Goal: Transaction & Acquisition: Purchase product/service

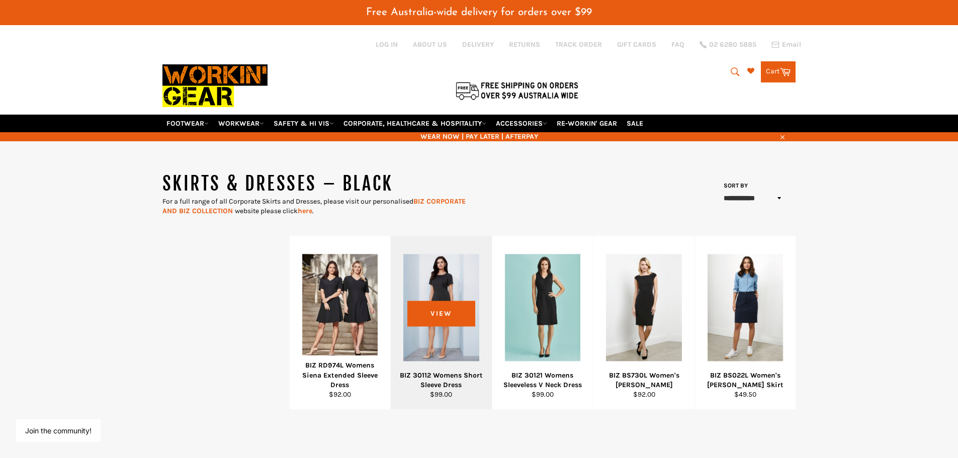
click at [454, 277] on div at bounding box center [441, 308] width 76 height 118
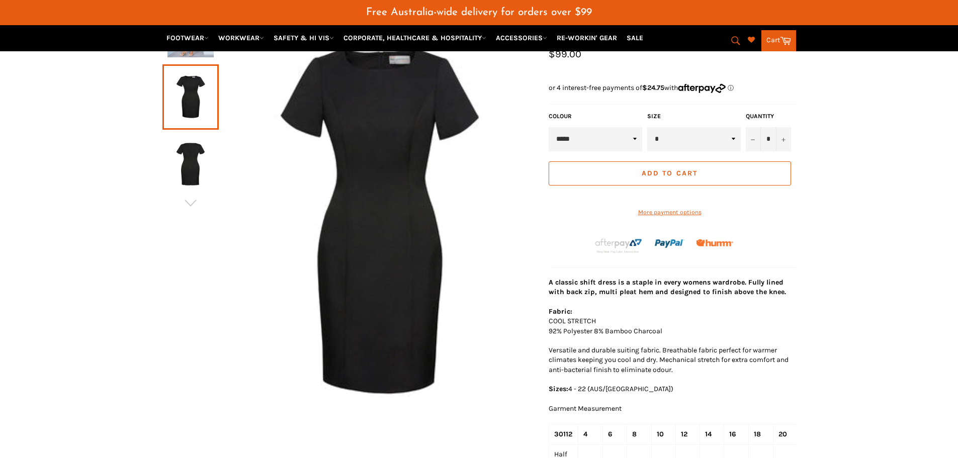
scroll to position [125, 0]
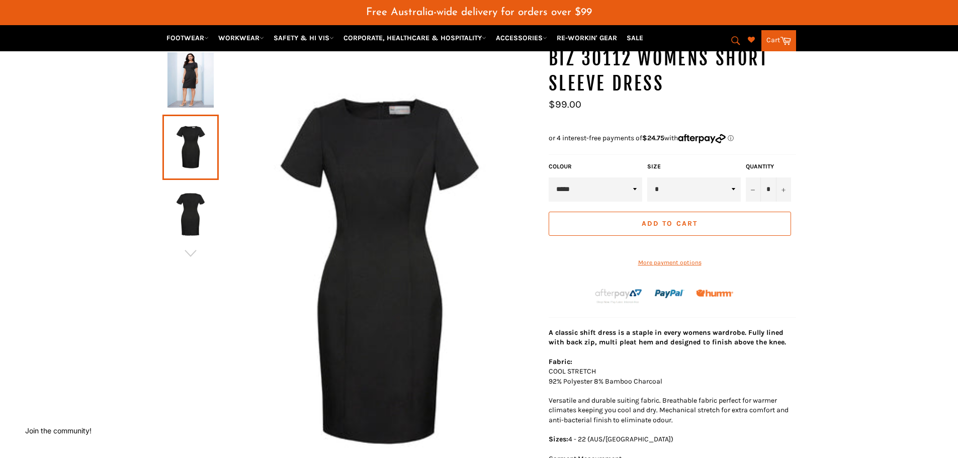
click at [199, 70] on img at bounding box center [191, 79] width 46 height 55
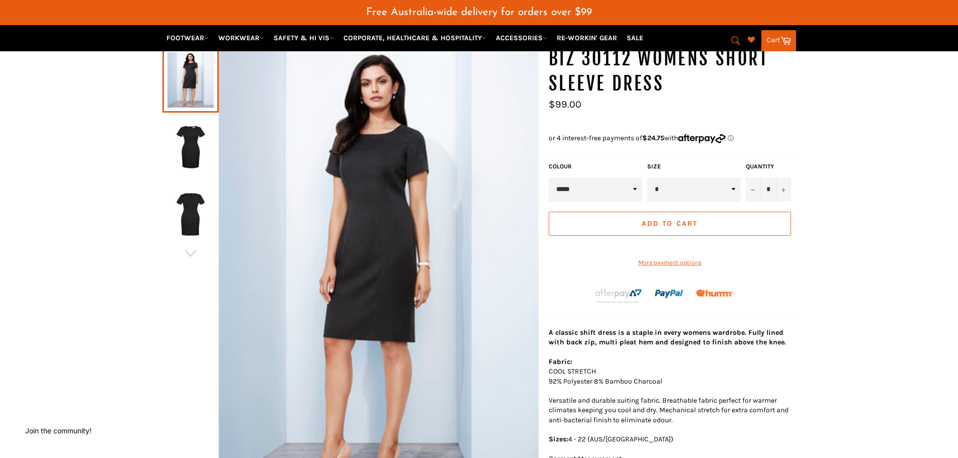
click at [187, 226] on img at bounding box center [191, 214] width 46 height 55
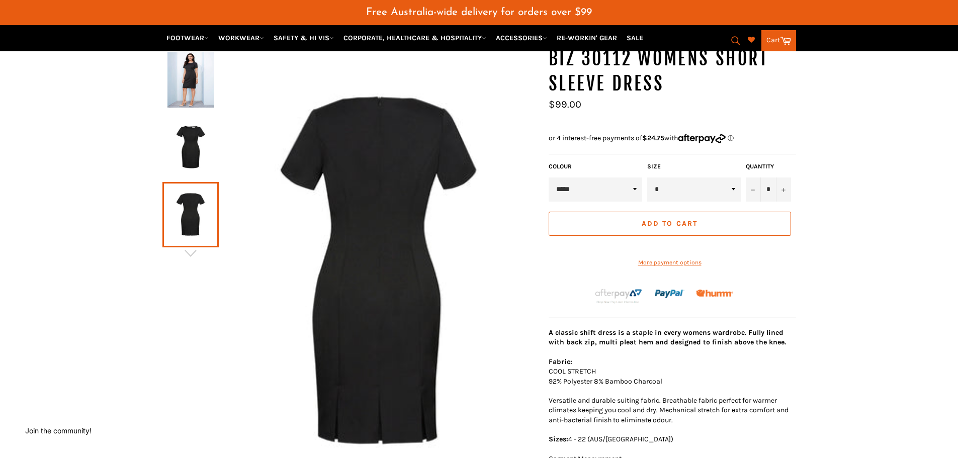
click at [189, 159] on img at bounding box center [191, 147] width 46 height 55
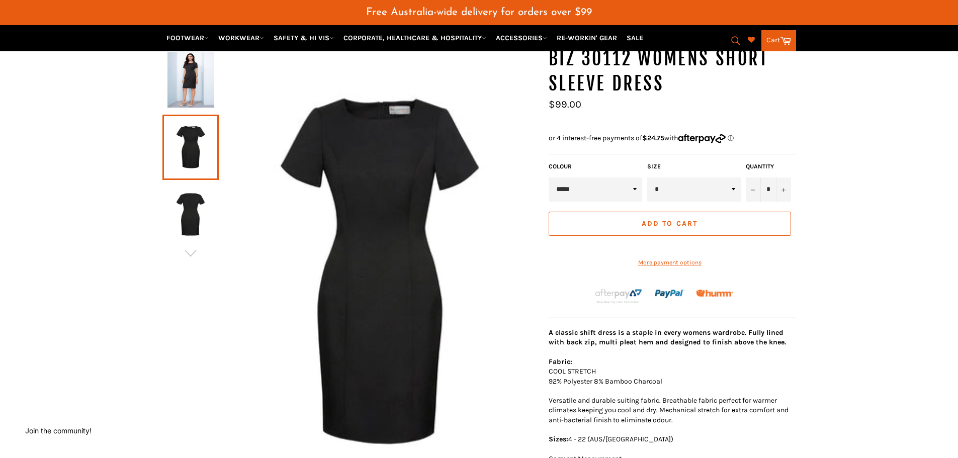
click at [190, 217] on img at bounding box center [191, 214] width 46 height 55
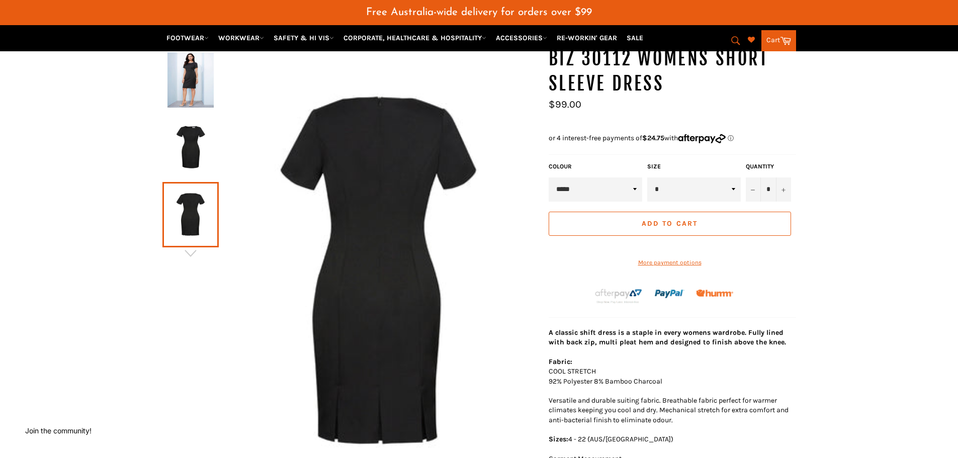
click at [186, 148] on img at bounding box center [191, 147] width 46 height 55
